Goal: Information Seeking & Learning: Check status

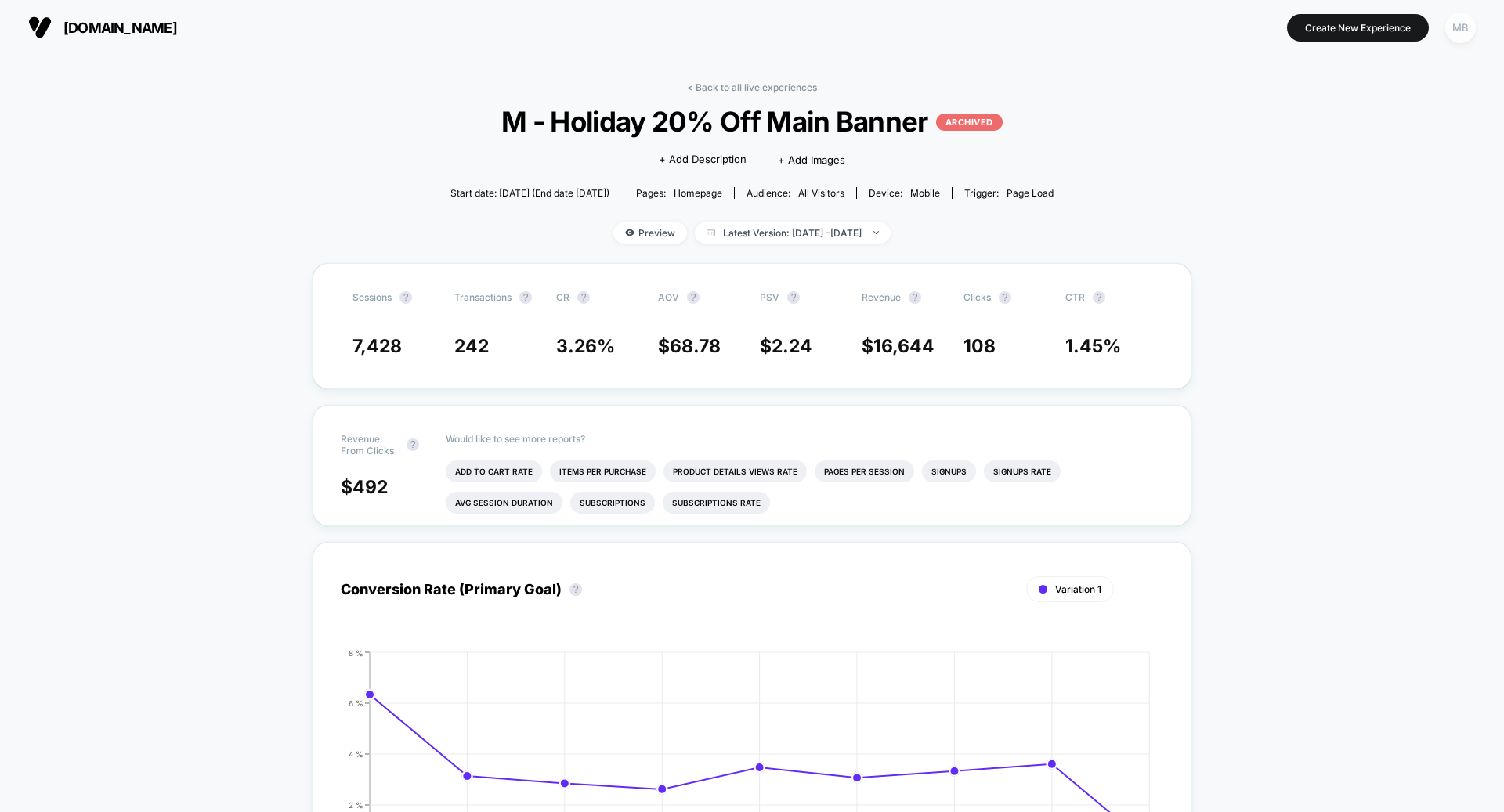
click at [1470, 32] on div "MB" at bounding box center [1461, 28] width 31 height 31
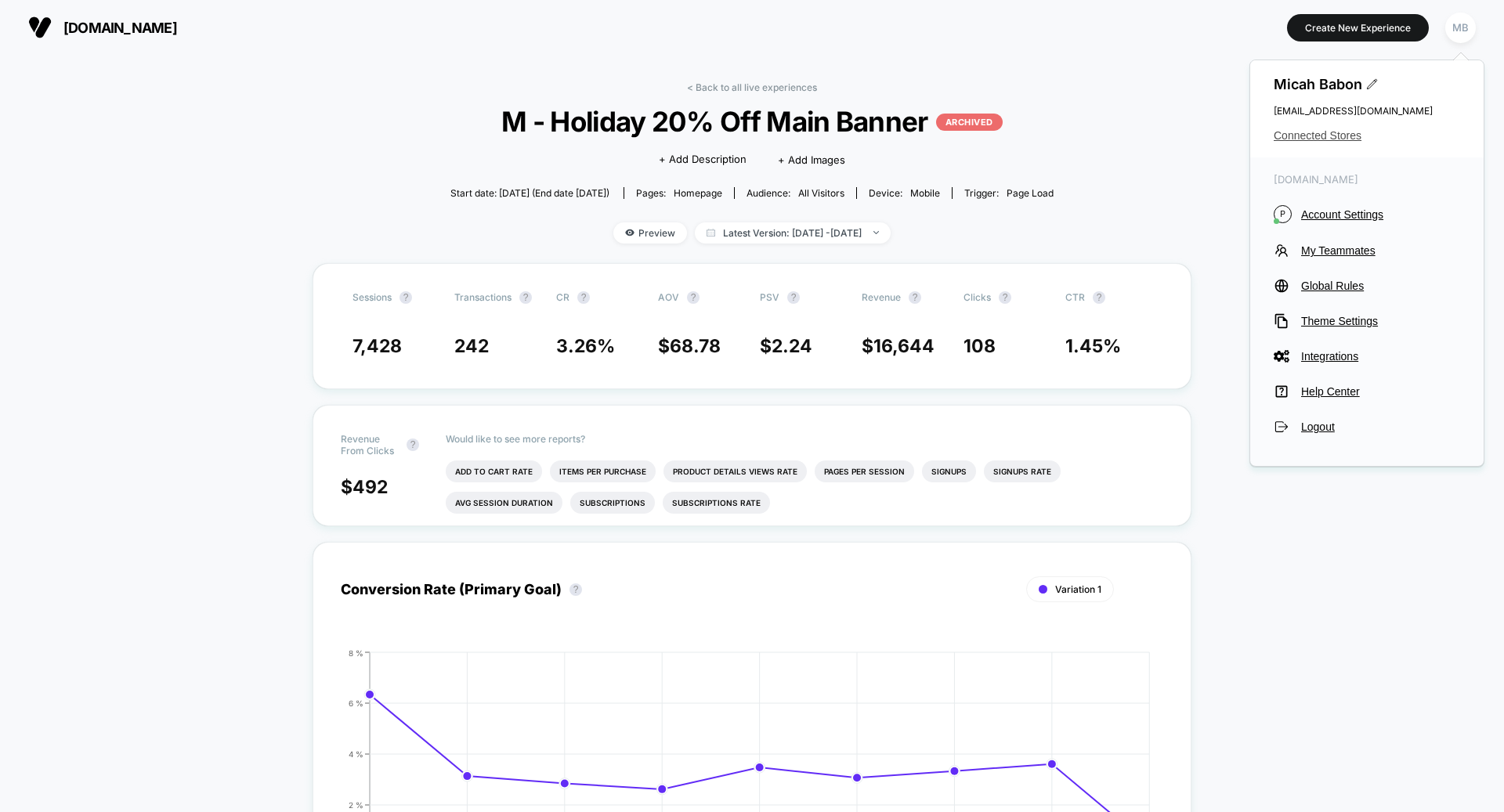
click at [1320, 138] on span "Connected Stores" at bounding box center [1367, 135] width 187 height 12
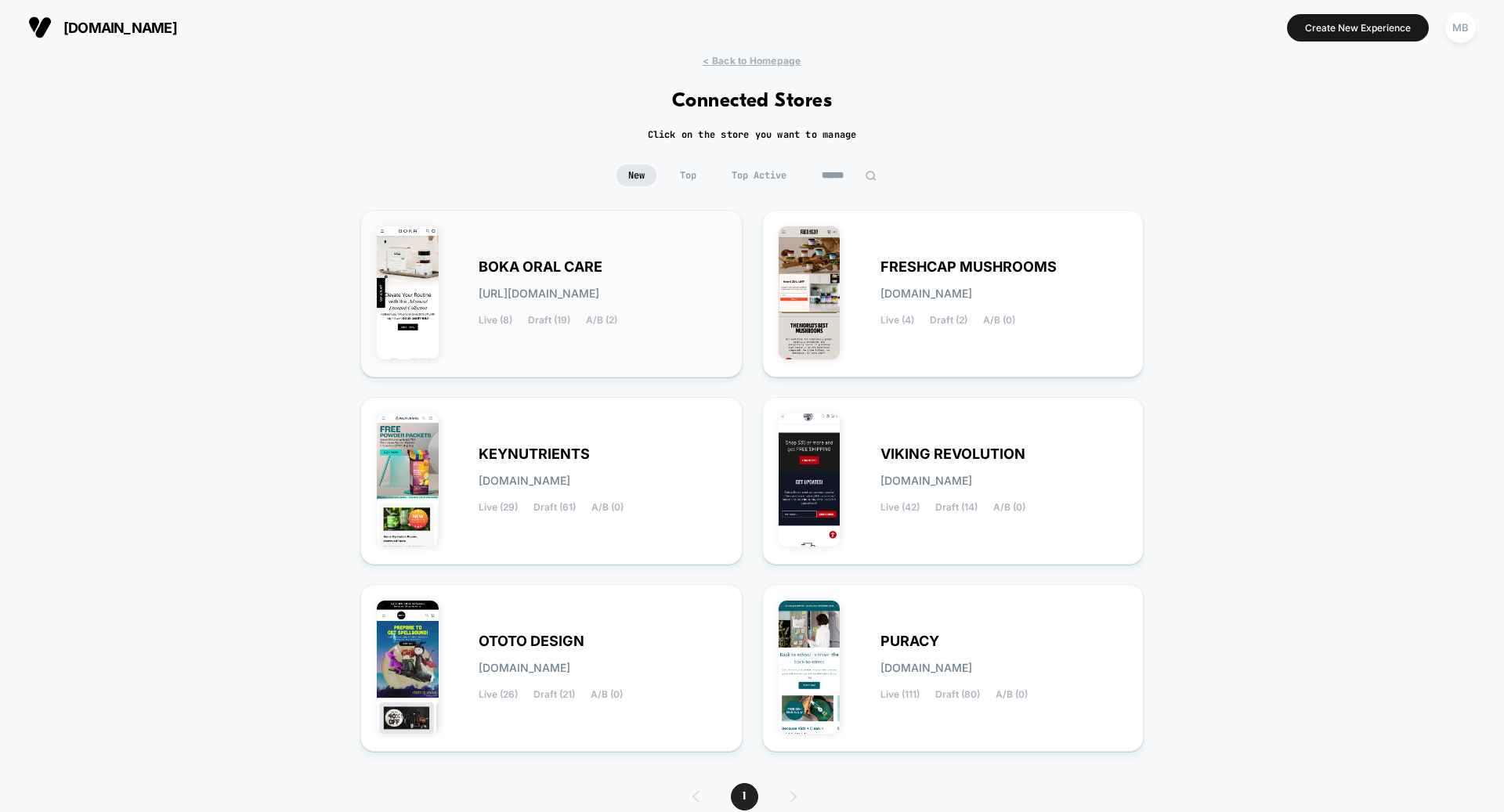
click at [548, 263] on span "BOKA ORAL CARE" at bounding box center [540, 267] width 123 height 11
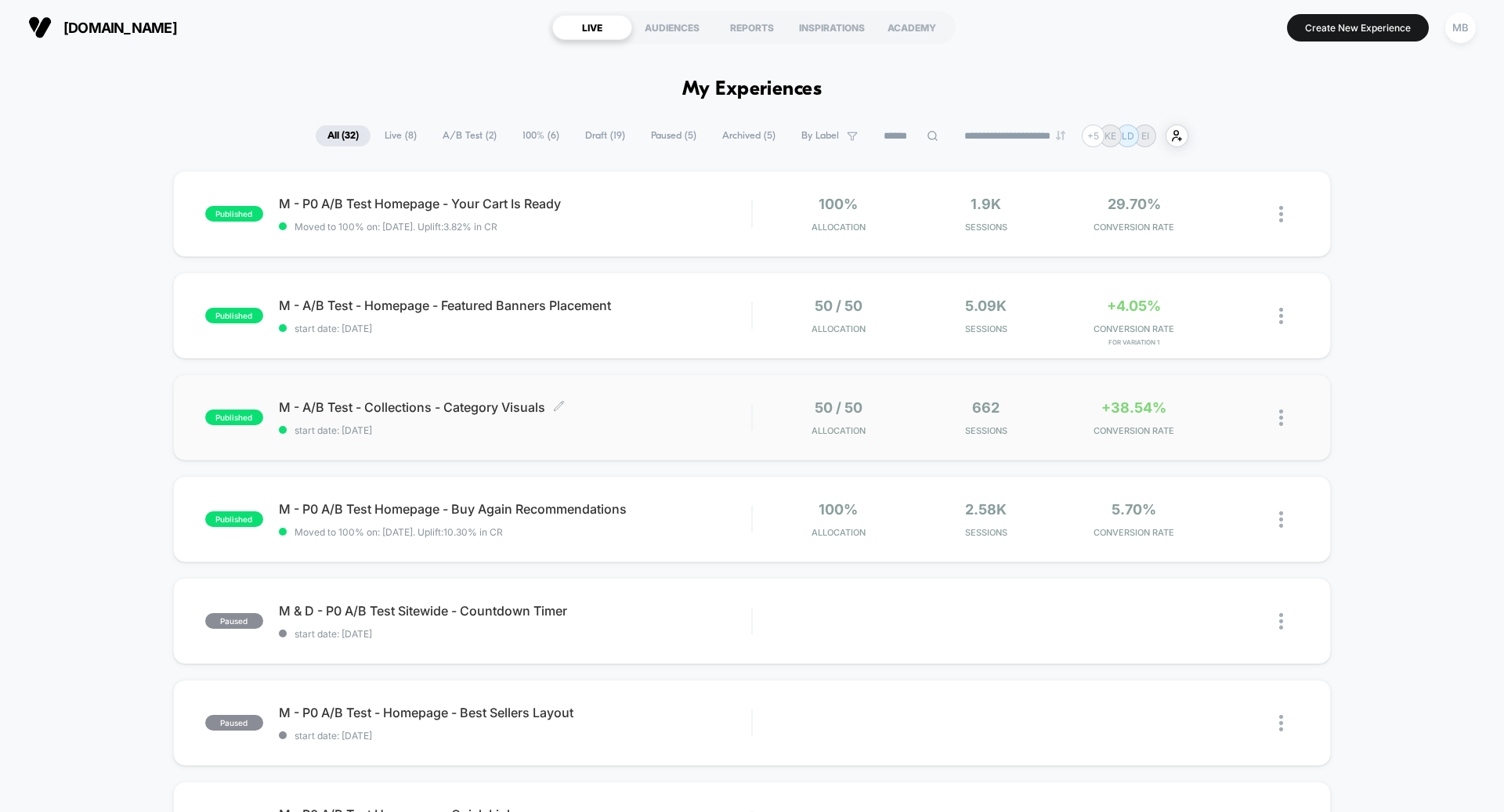
click at [544, 432] on span "start date: [DATE]" at bounding box center [515, 430] width 473 height 11
click at [499, 321] on div "M - A/B Test - Homepage - Featured Banners Placement Click to edit experience d…" at bounding box center [515, 316] width 473 height 37
